Goal: Task Accomplishment & Management: Complete application form

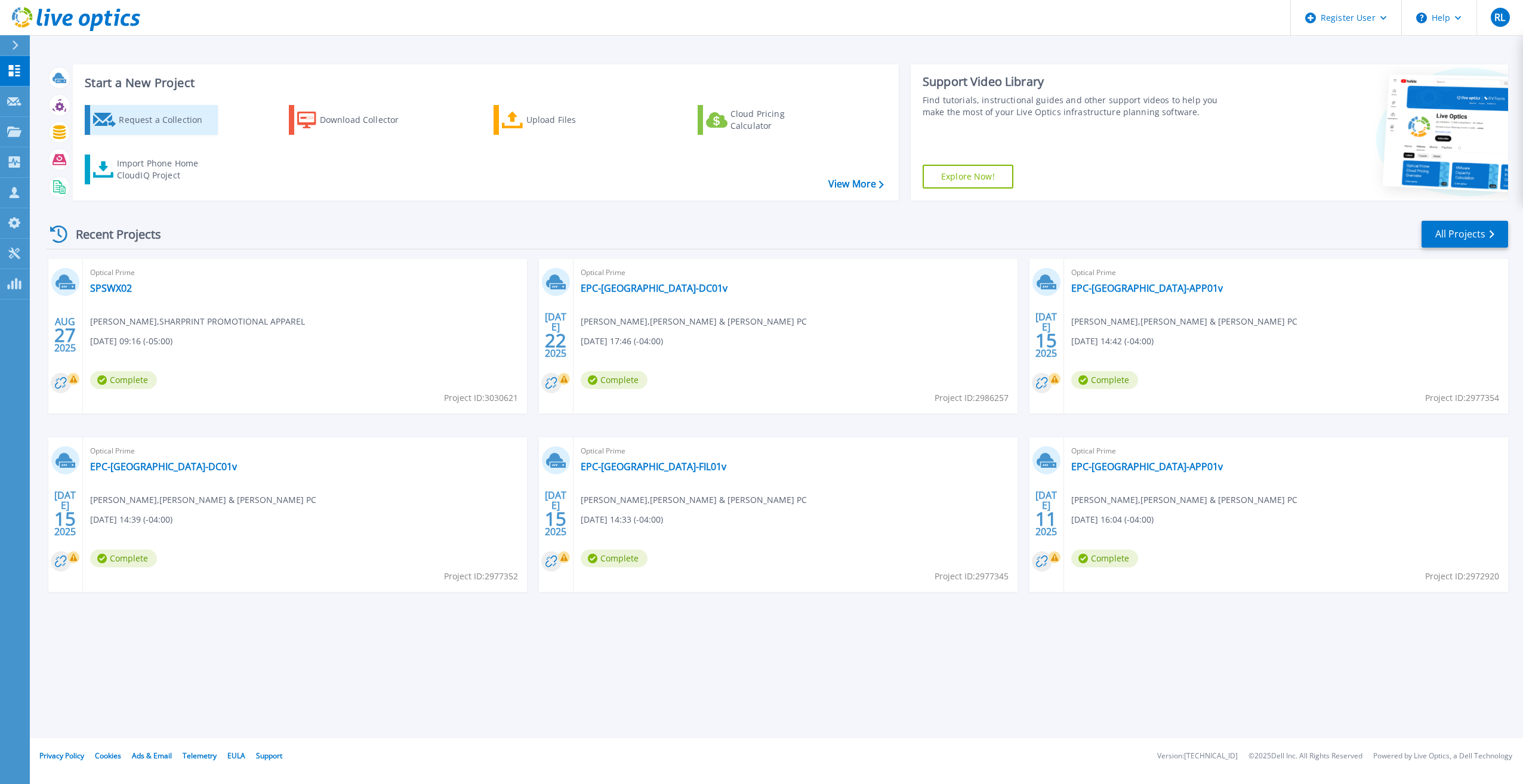
click at [165, 111] on div "Request a Collection" at bounding box center [167, 120] width 96 height 24
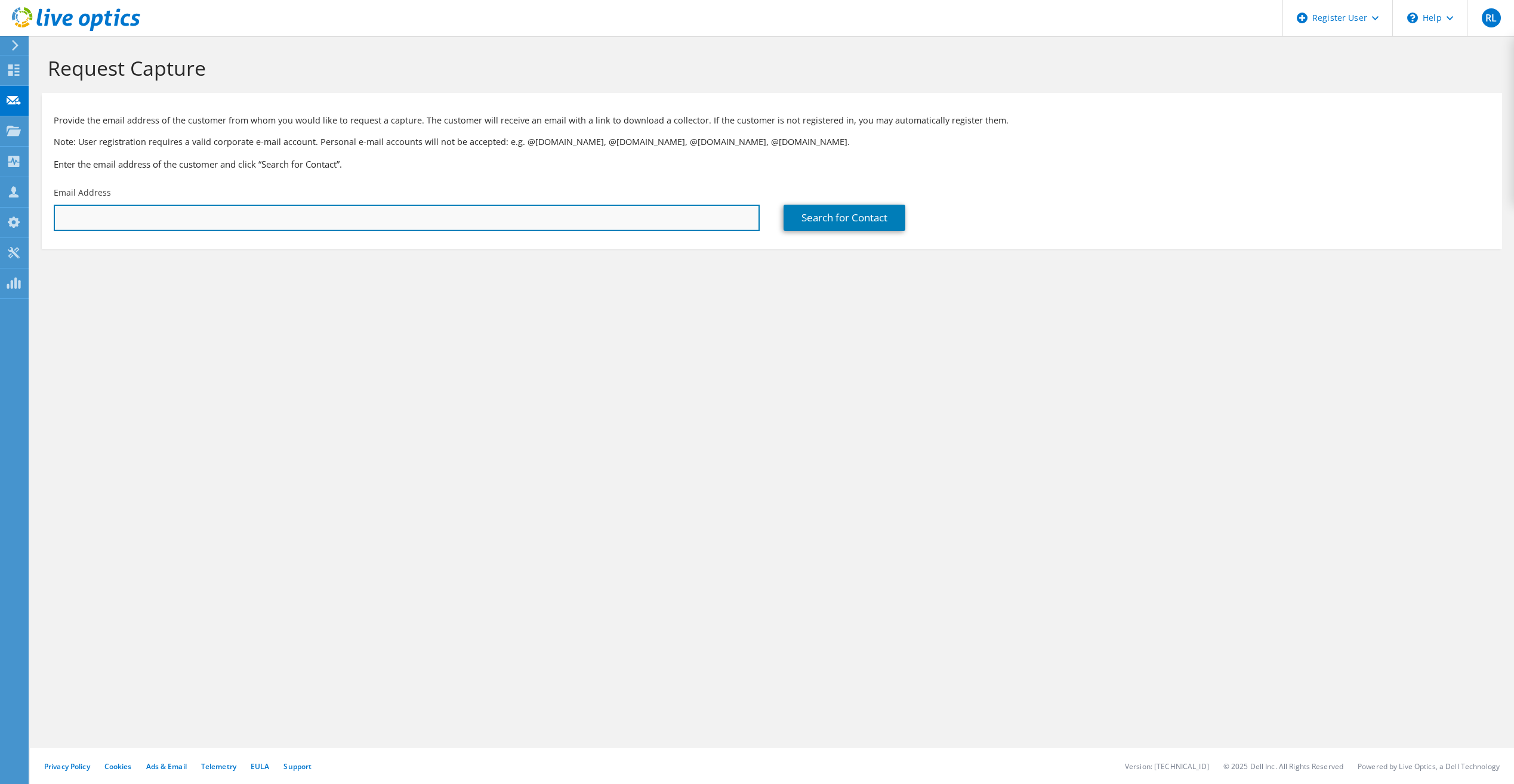
click at [396, 221] on input "text" at bounding box center [406, 217] width 706 height 26
paste input "[EMAIL_ADDRESS][DOMAIN_NAME]"
type input "[EMAIL_ADDRESS][DOMAIN_NAME]"
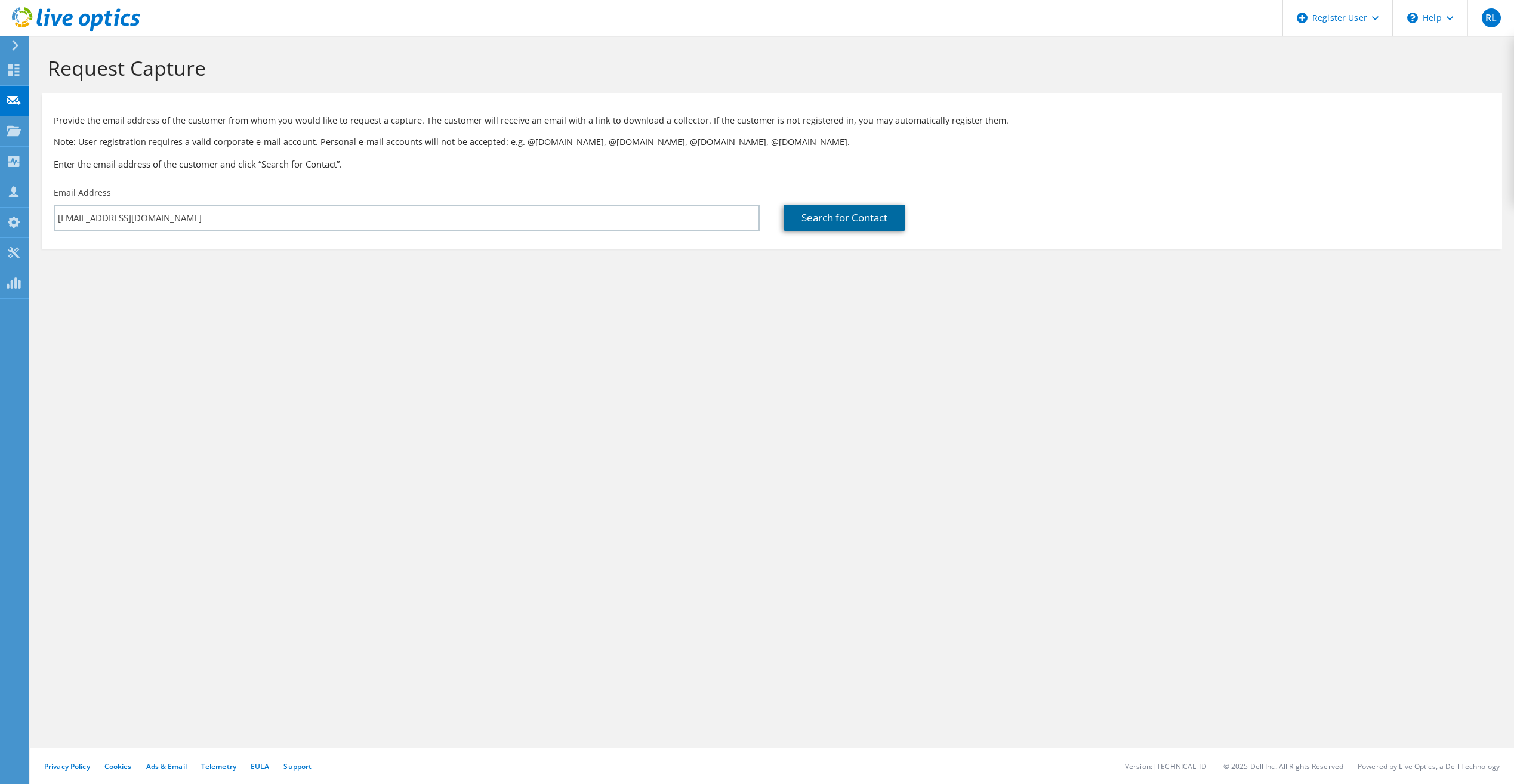
click at [801, 224] on link "Search for Contact" at bounding box center [844, 217] width 121 height 26
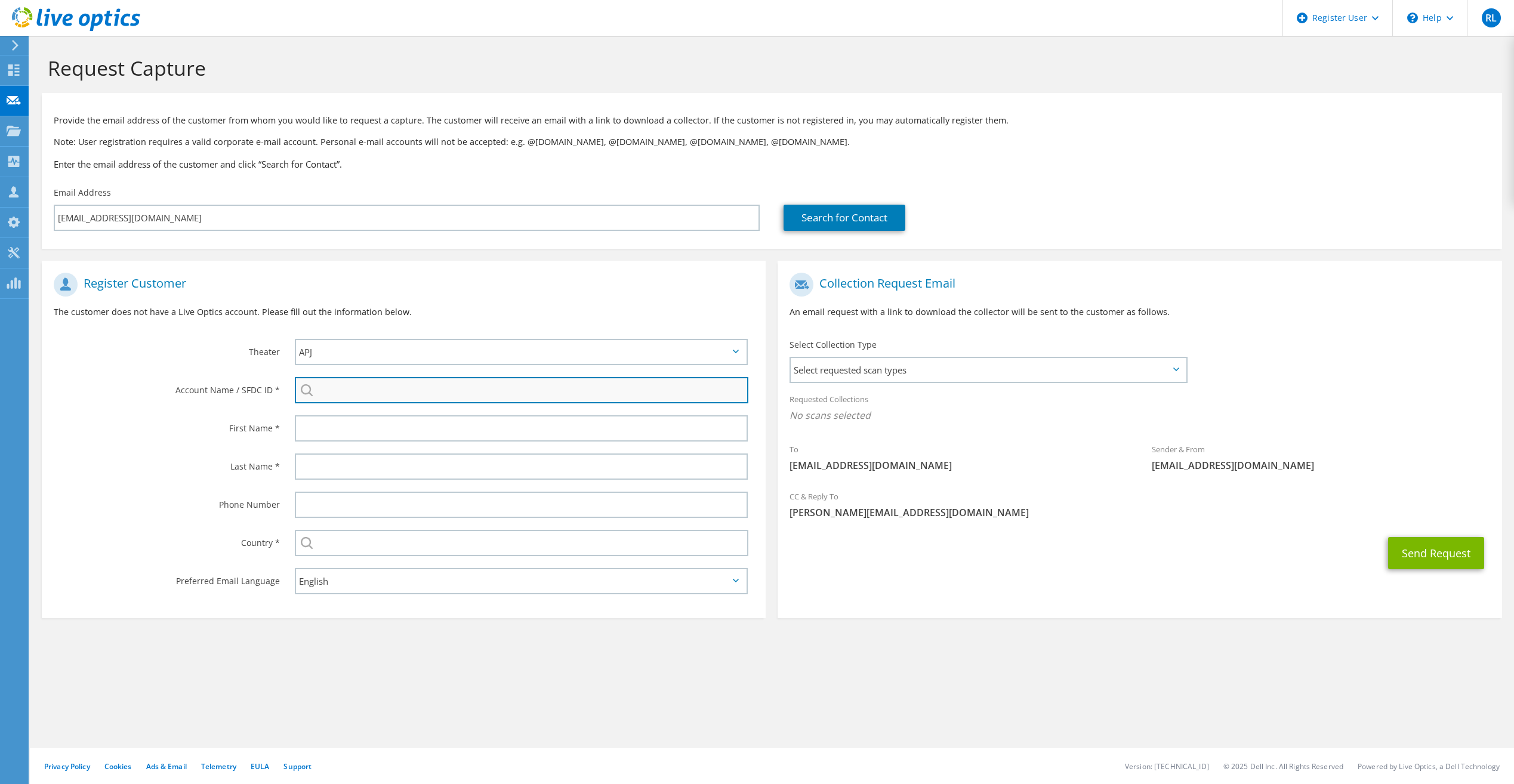
click at [400, 398] on input "search" at bounding box center [521, 390] width 454 height 26
paste input "2733846966"
type input "2733846966"
click at [163, 471] on label "Last Name *" at bounding box center [166, 463] width 226 height 19
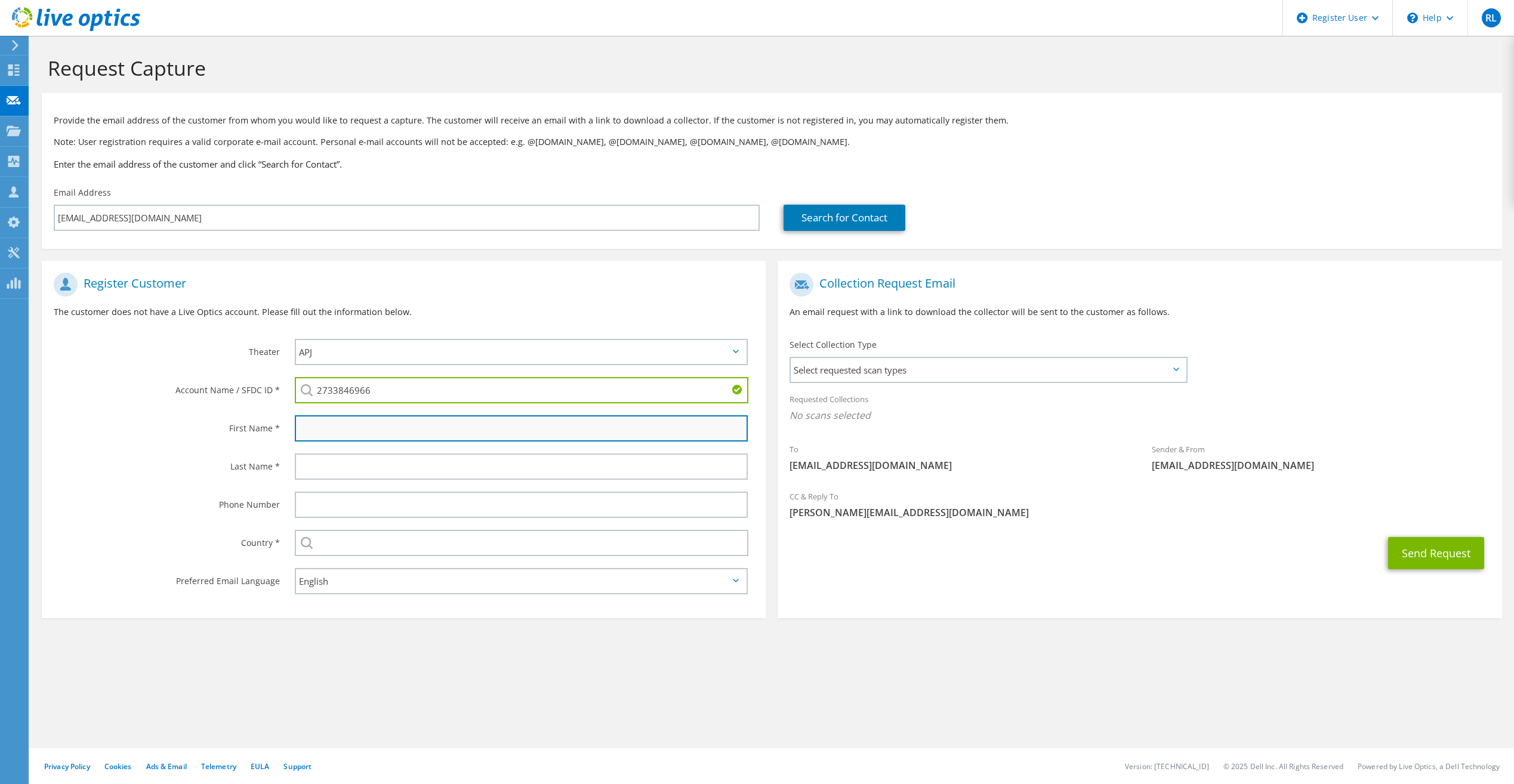
click at [316, 433] on input "text" at bounding box center [521, 428] width 453 height 26
click at [1124, 360] on span "Select requested scan types" at bounding box center [988, 370] width 394 height 24
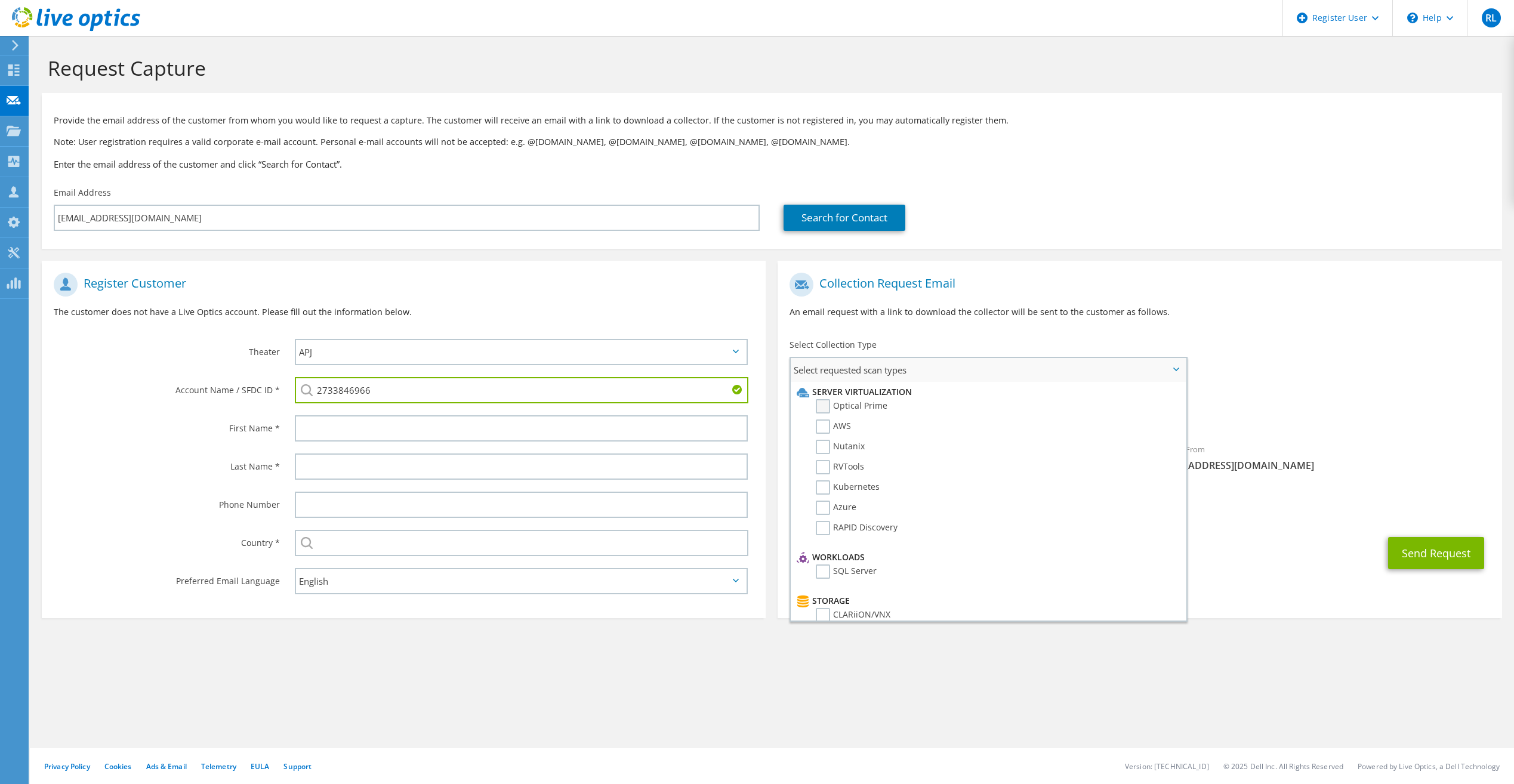
click at [878, 402] on label "Optical Prime" at bounding box center [852, 406] width 72 height 14
click at [0, 0] on input "Optical Prime" at bounding box center [0, 0] width 0 height 0
click at [188, 424] on label "First Name *" at bounding box center [166, 425] width 226 height 19
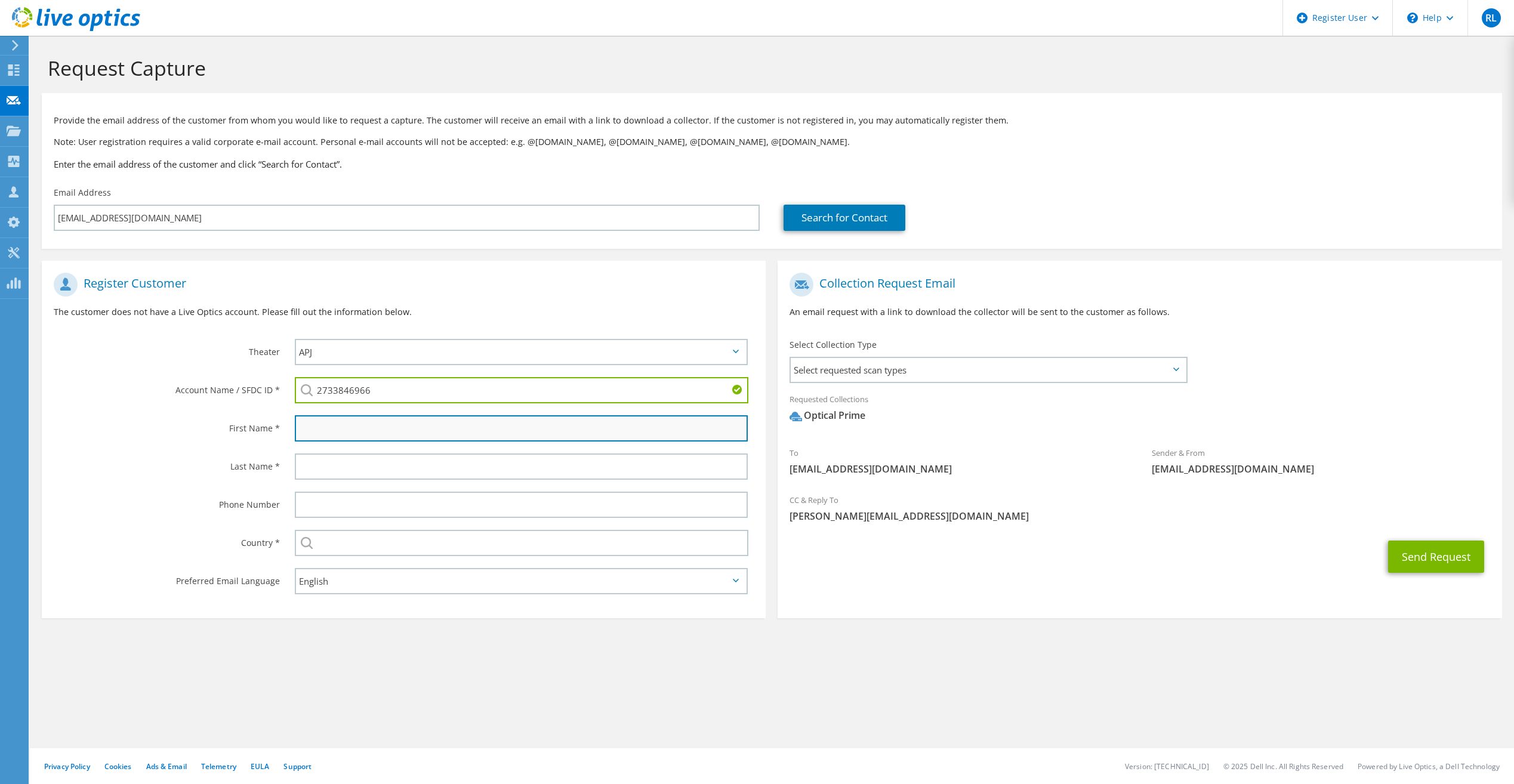
click at [402, 426] on input "text" at bounding box center [521, 428] width 453 height 26
type input "Lynn"
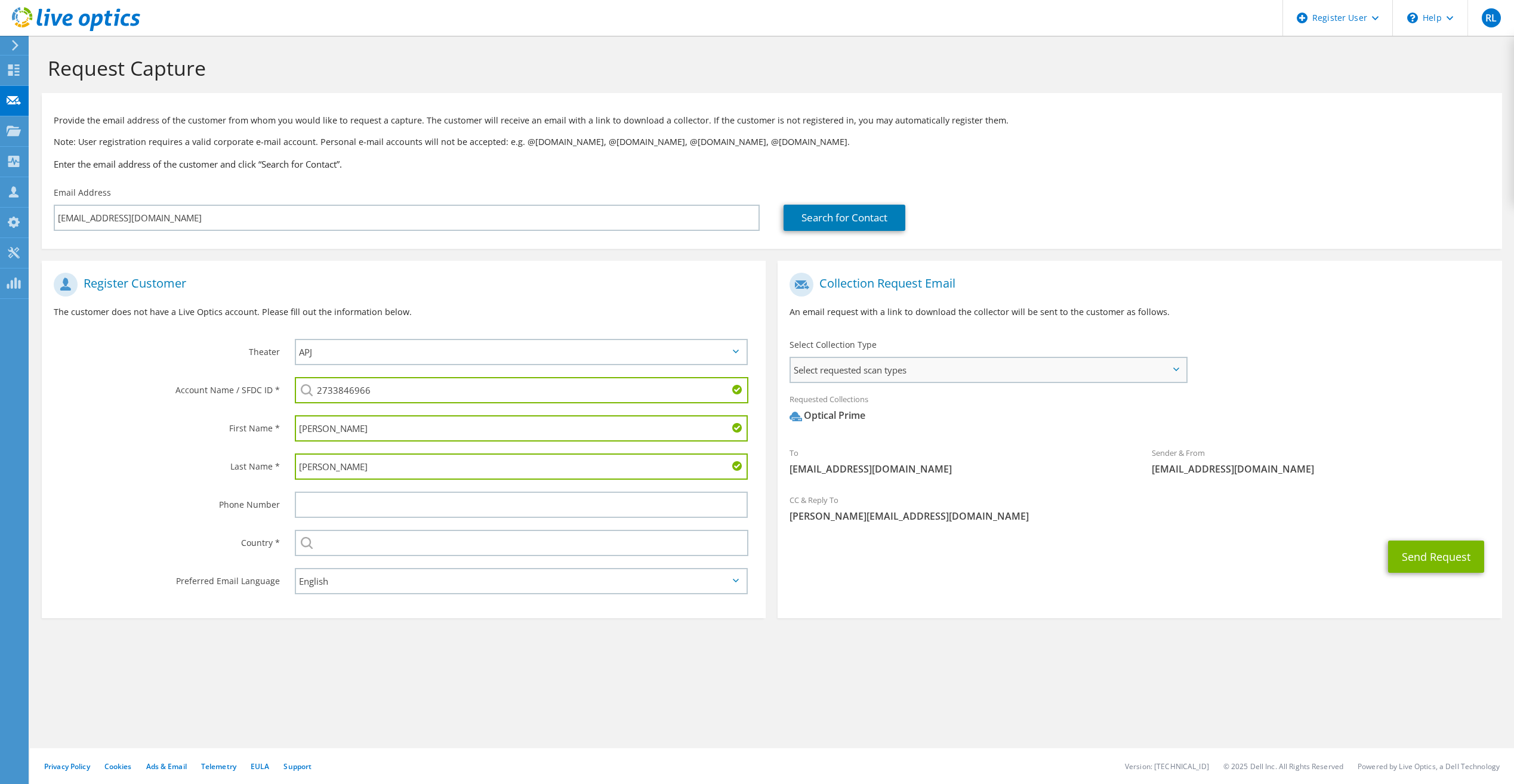
type input "Gibbons"
click at [983, 361] on span "Select requested scan types" at bounding box center [988, 370] width 394 height 24
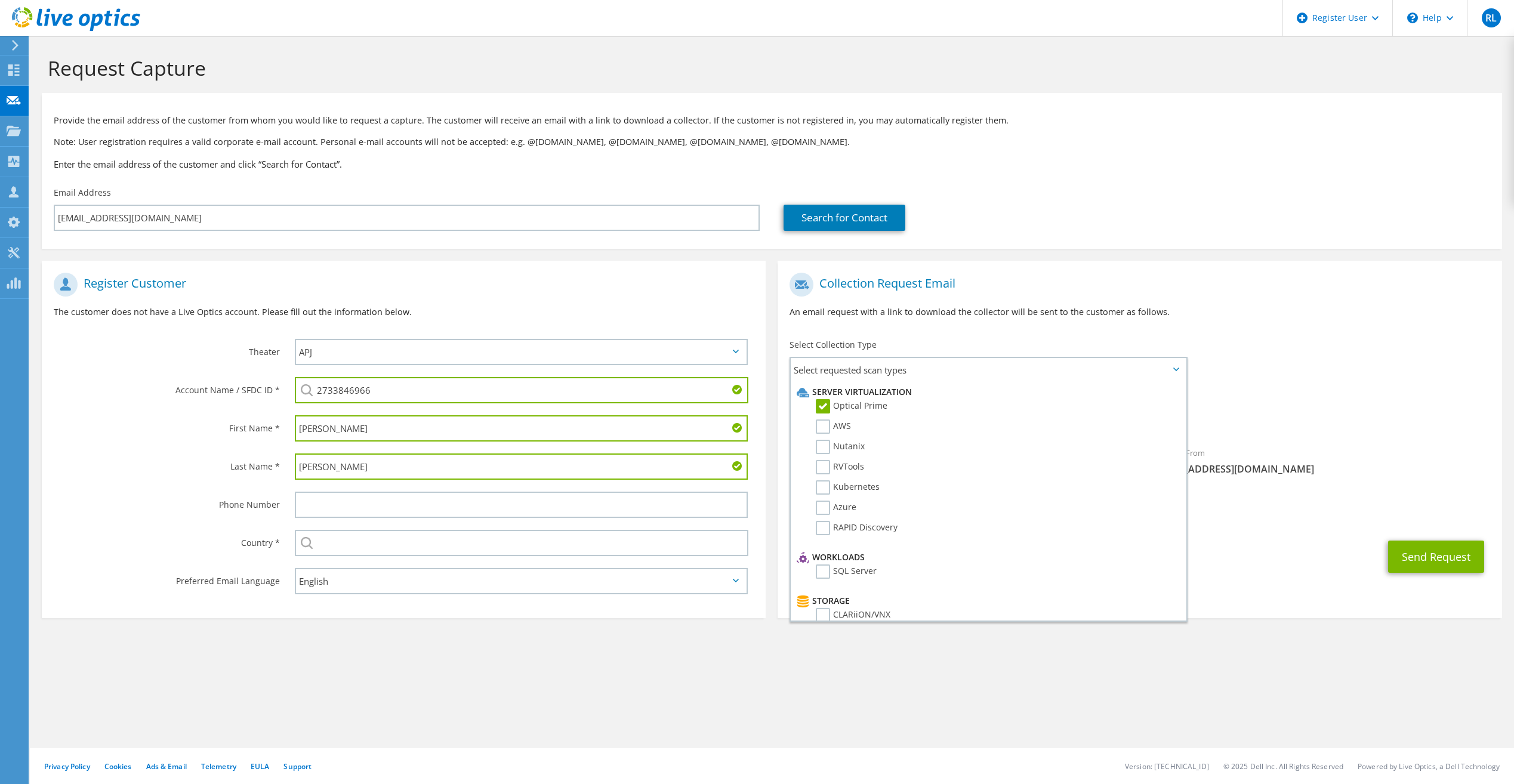
click at [1262, 303] on div "Collection Request Email An email request with a link to download the collector…" at bounding box center [1139, 299] width 723 height 66
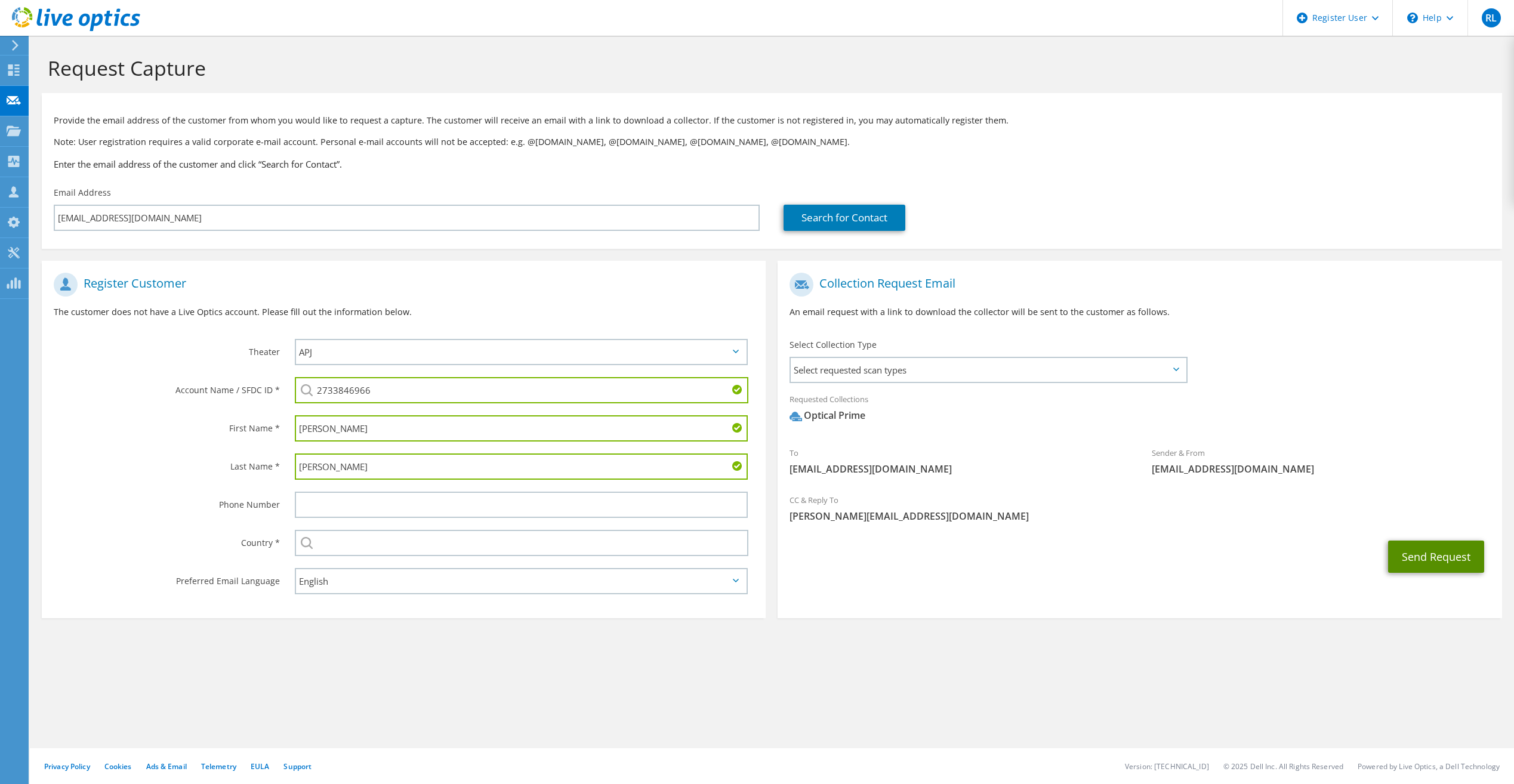
click at [1435, 560] on button "Send Request" at bounding box center [1436, 556] width 96 height 32
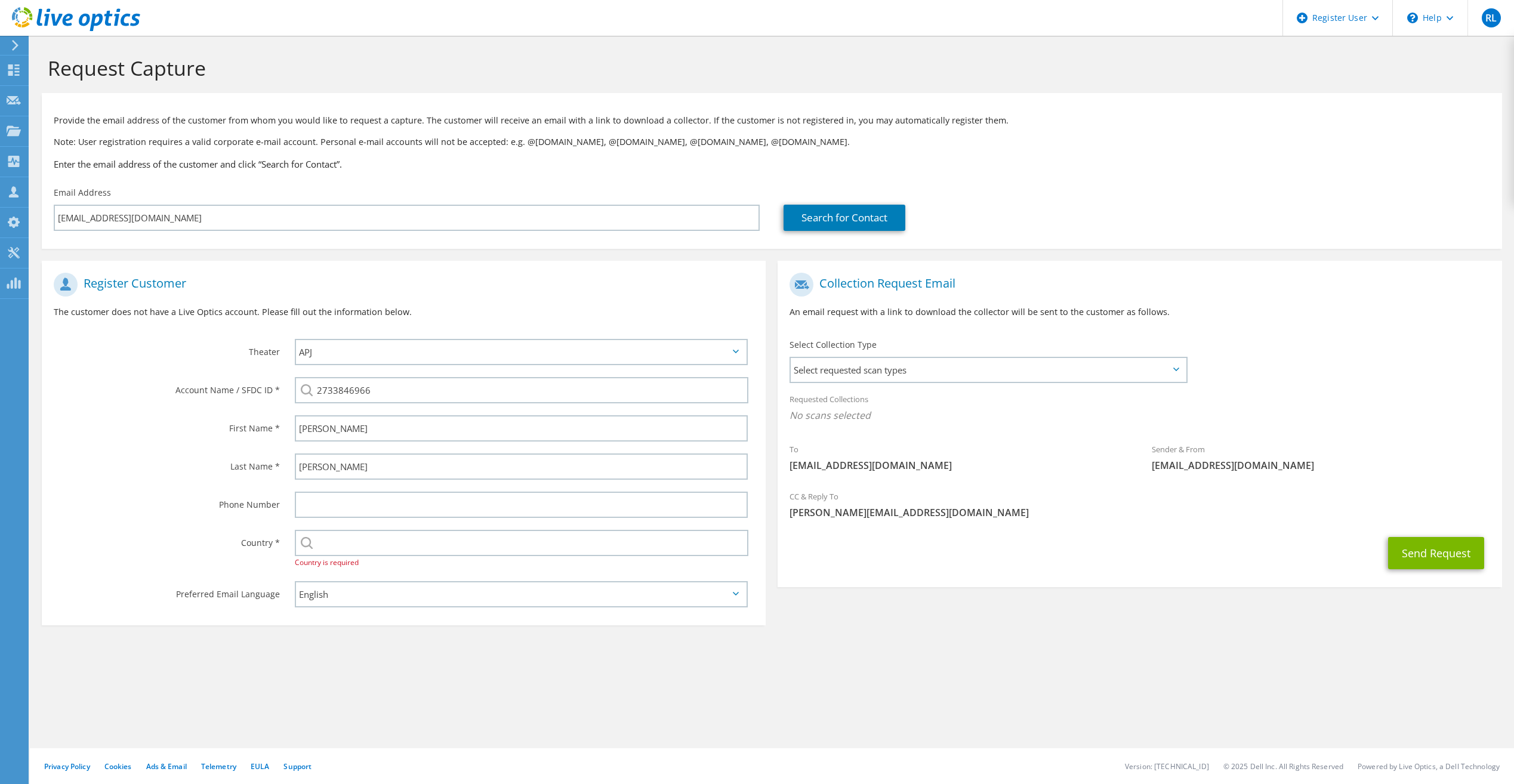
click at [370, 558] on div "Select [GEOGRAPHIC_DATA] [GEOGRAPHIC_DATA] [GEOGRAPHIC_DATA] [GEOGRAPHIC_DATA] …" at bounding box center [524, 549] width 483 height 51
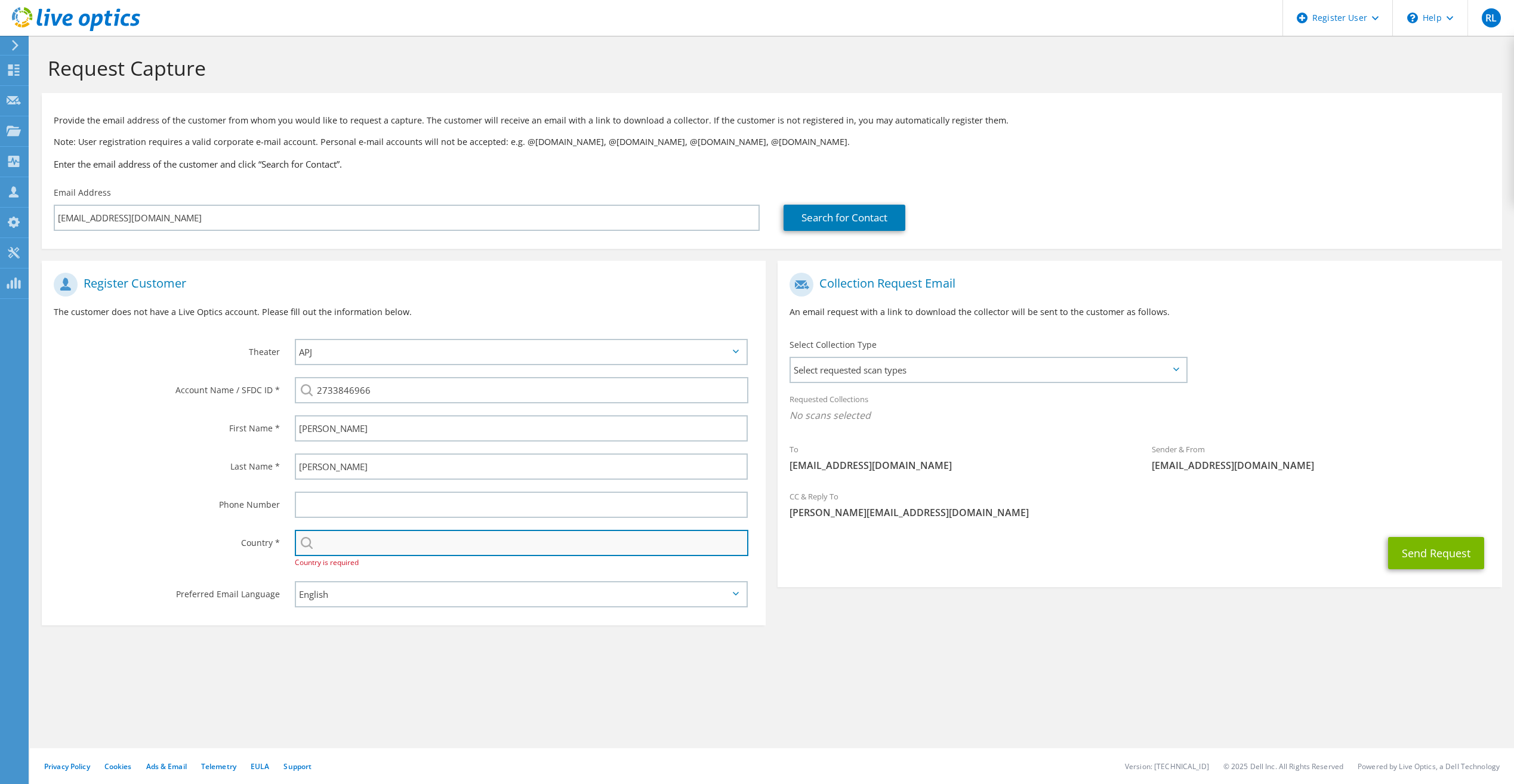
click at [370, 546] on input "text" at bounding box center [521, 543] width 454 height 26
type input "United States"
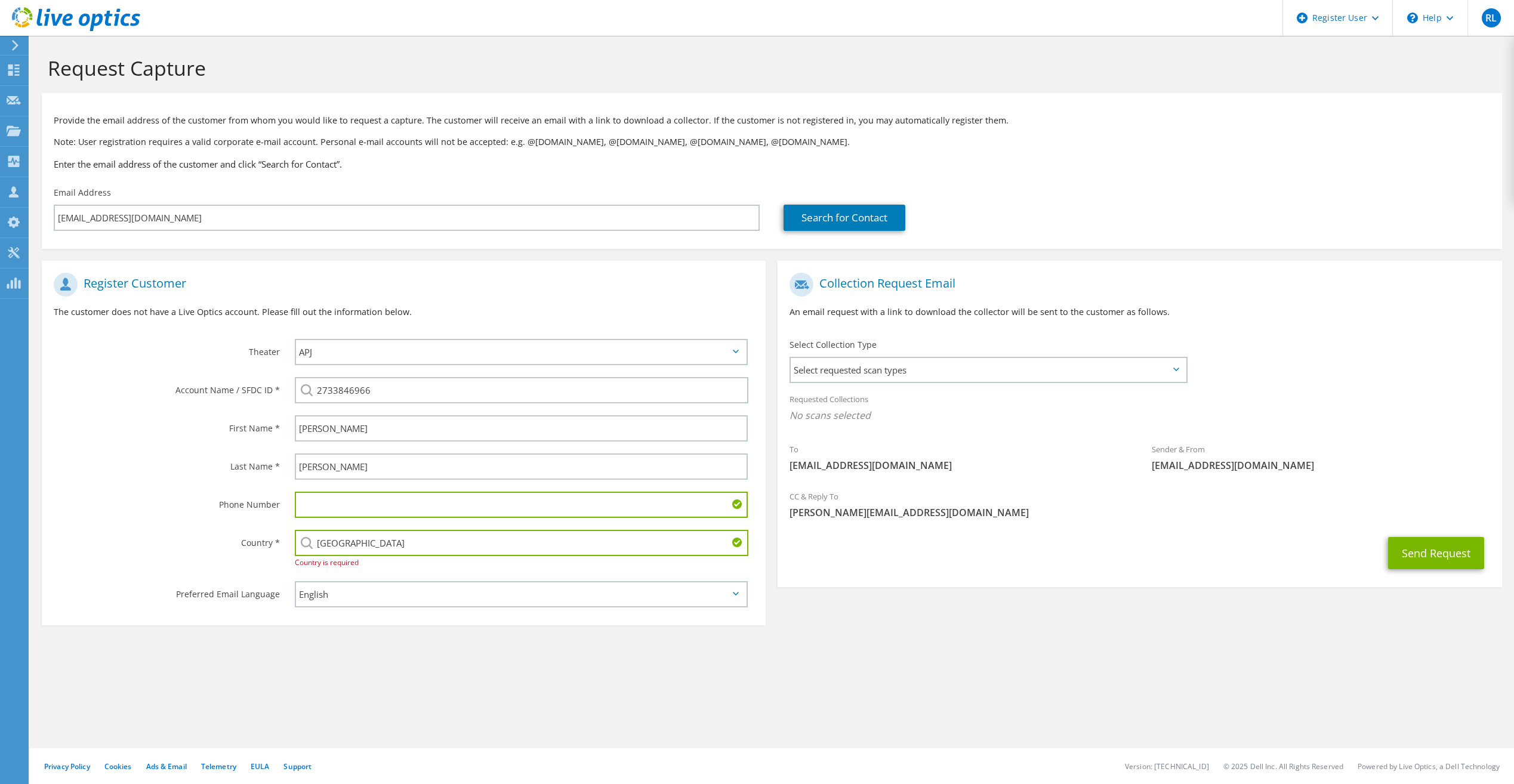
click at [547, 707] on div "Request Capture Provide the email address of the customer from whom you would l…" at bounding box center [771, 410] width 1484 height 748
click at [1131, 372] on span "Select requested scan types" at bounding box center [988, 370] width 394 height 24
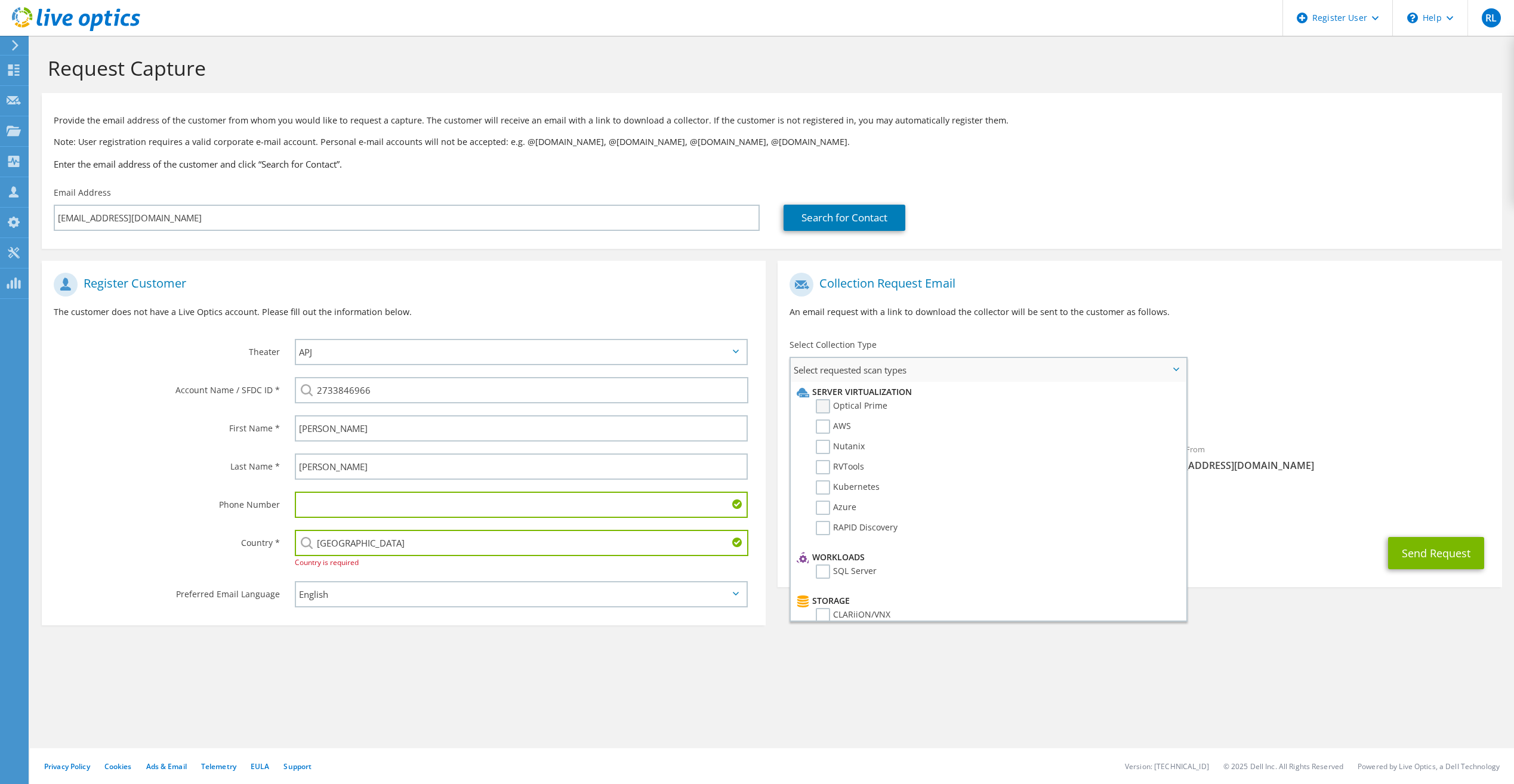
click at [873, 402] on label "Optical Prime" at bounding box center [852, 406] width 72 height 14
click at [0, 0] on input "Optical Prime" at bounding box center [0, 0] width 0 height 0
click at [1361, 438] on div "Requested Collections No scans selected Optical Prime" at bounding box center [1139, 413] width 723 height 53
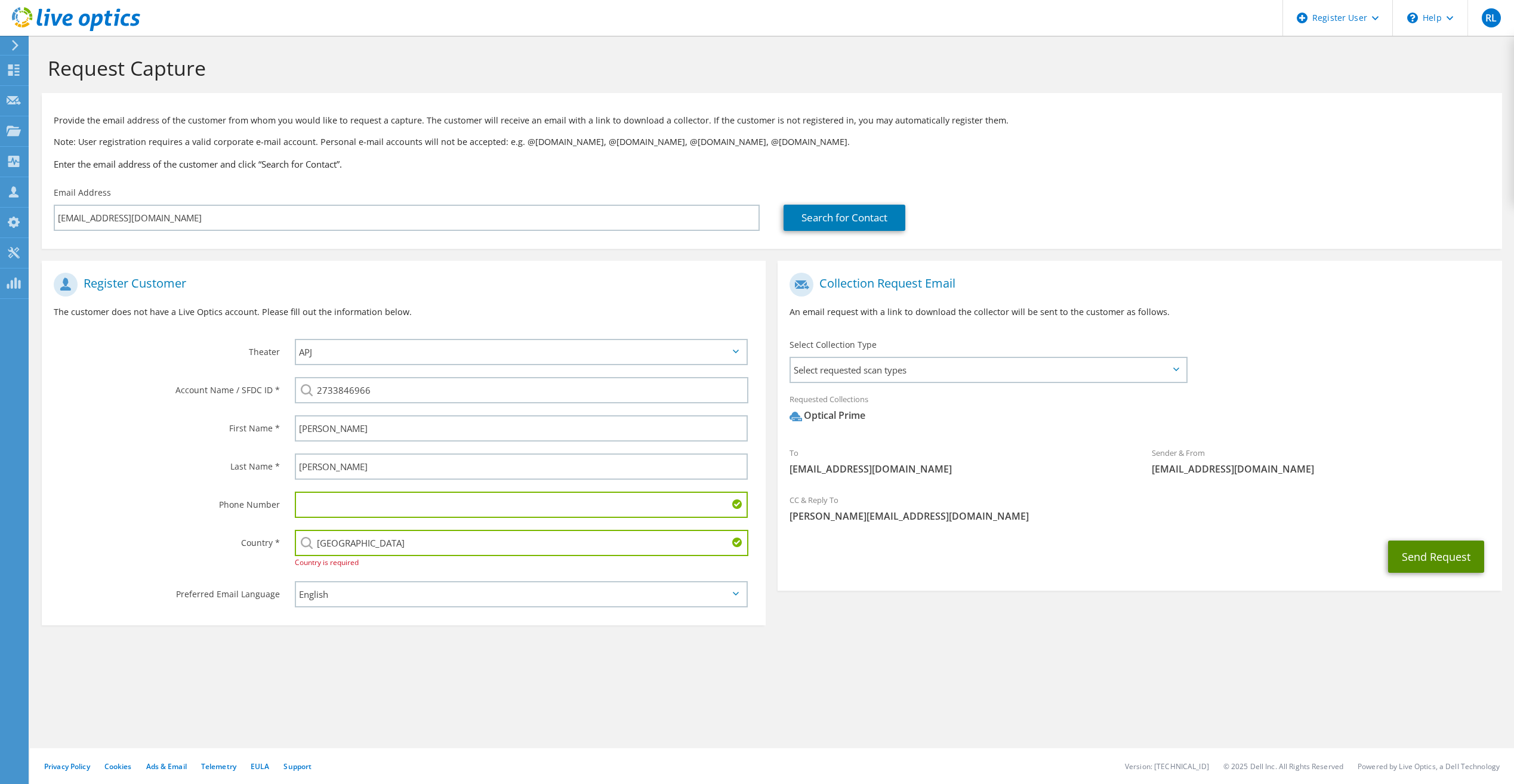
click at [1414, 547] on button "Send Request" at bounding box center [1436, 556] width 96 height 32
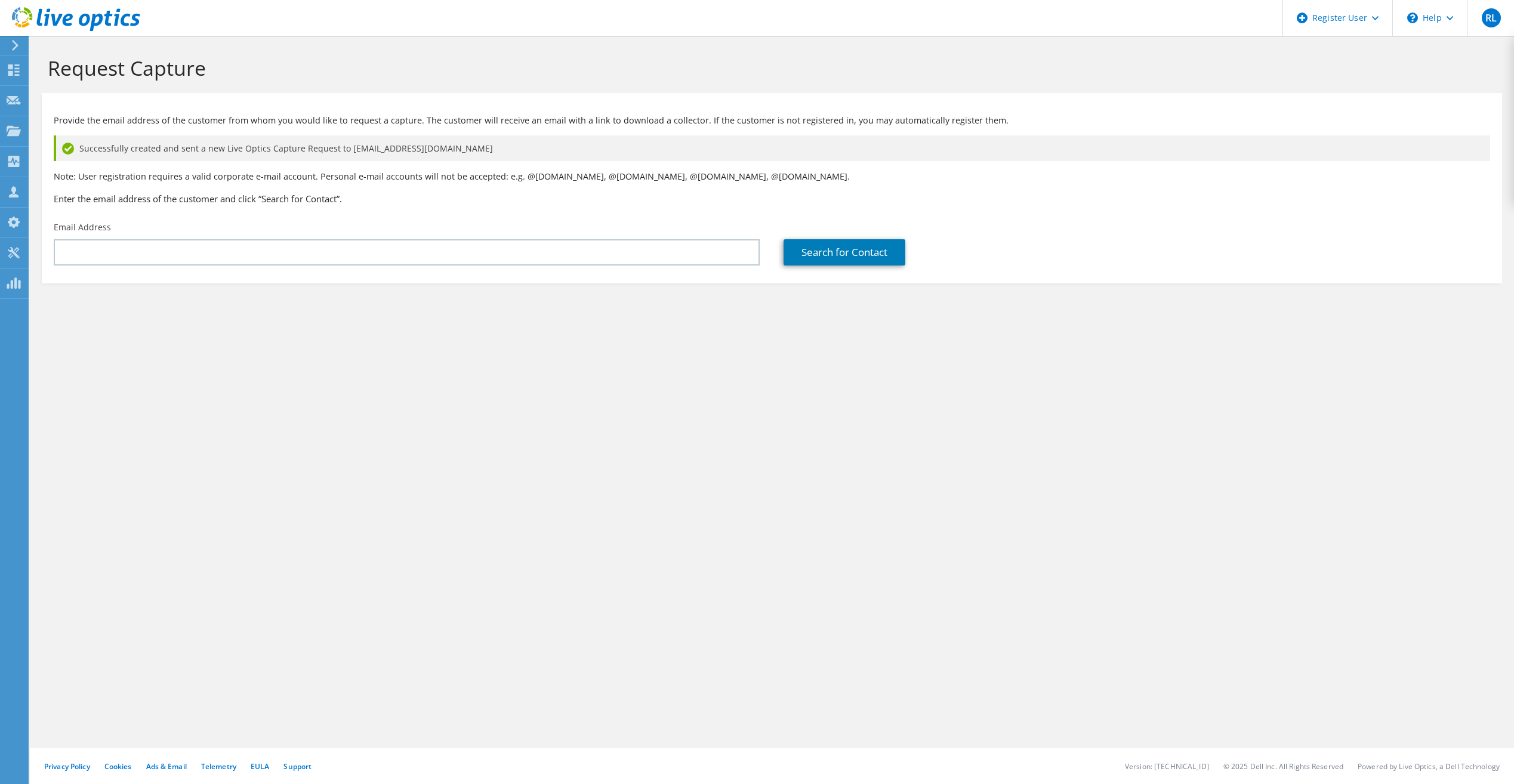
click at [122, 223] on div "Email Address" at bounding box center [406, 244] width 730 height 56
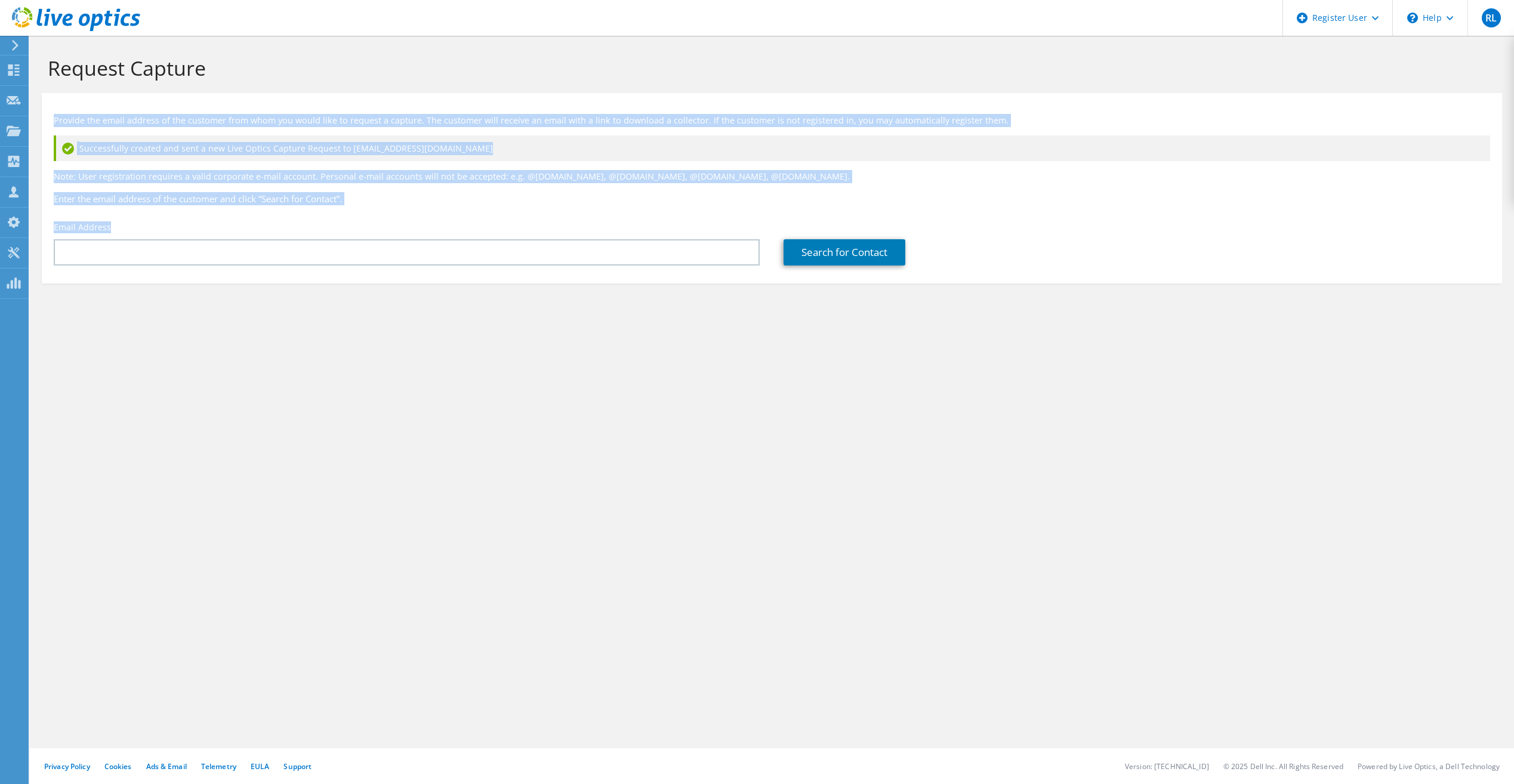
drag, startPoint x: 119, startPoint y: 231, endPoint x: 46, endPoint y: 113, distance: 138.8
click at [46, 113] on div "Provide the email address of the customer from whom you would like to request a…" at bounding box center [771, 185] width 1460 height 172
drag, startPoint x: 46, startPoint y: 113, endPoint x: 193, endPoint y: 98, distance: 147.8
click at [193, 98] on section "Provide the email address of the customer from whom you would like to request a…" at bounding box center [771, 188] width 1460 height 190
drag, startPoint x: 352, startPoint y: 201, endPoint x: 30, endPoint y: 110, distance: 334.6
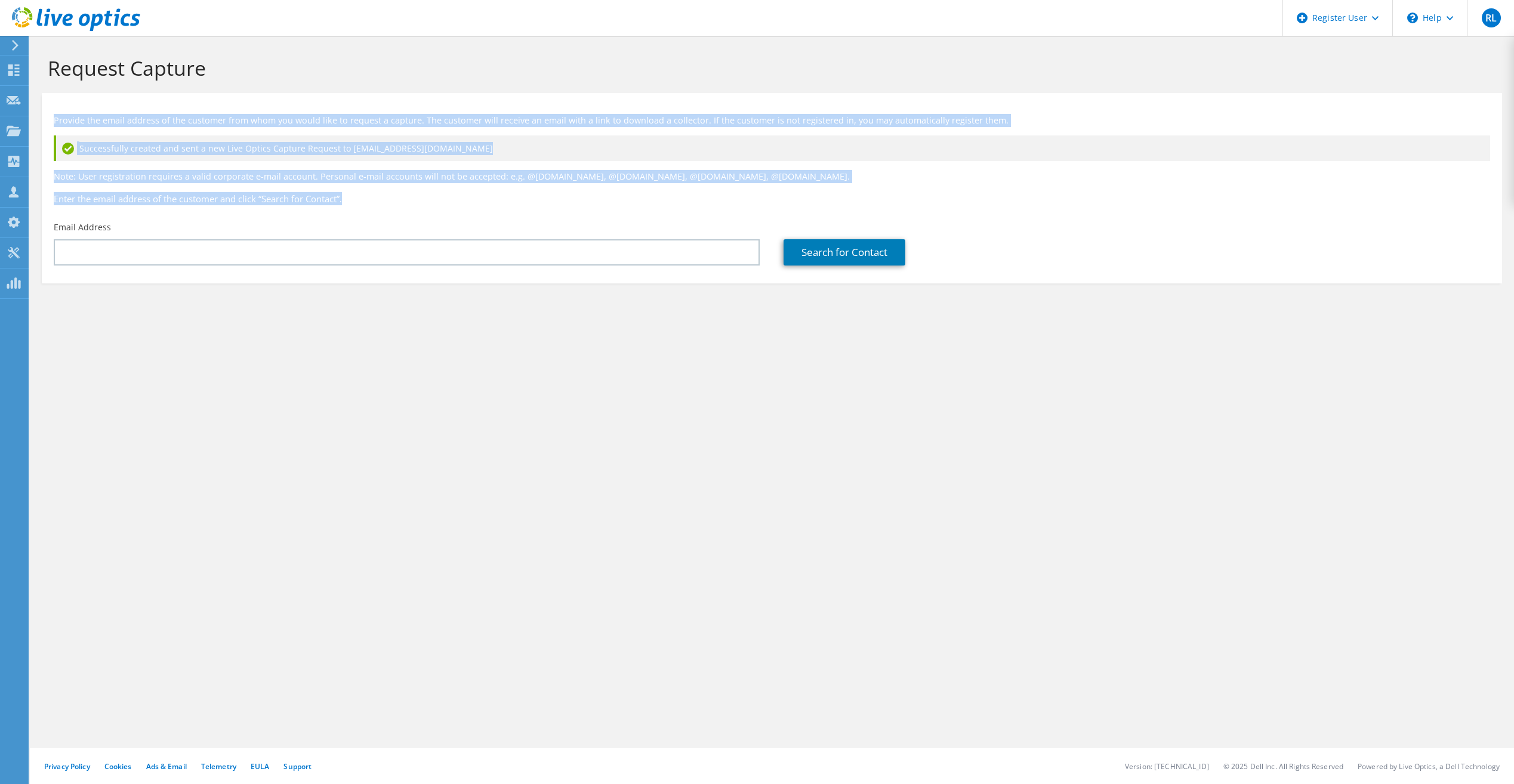
click at [30, 110] on div "RL Dell User Robert Lester Robert.Lester1@Dell.com Dell My Profile Log Out \n H…" at bounding box center [757, 392] width 1514 height 784
click at [119, 30] on icon at bounding box center [76, 19] width 129 height 25
